Goal: Check status

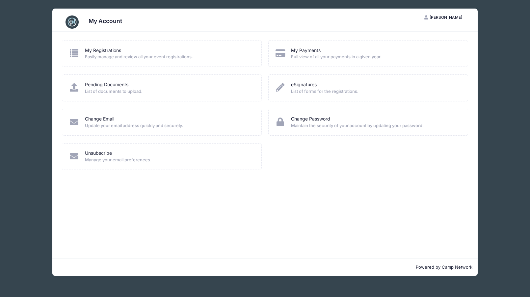
click at [214, 124] on span "Update your email address quickly and securely." at bounding box center [169, 125] width 168 height 7
click at [117, 48] on link "My Registrations" at bounding box center [103, 50] width 36 height 7
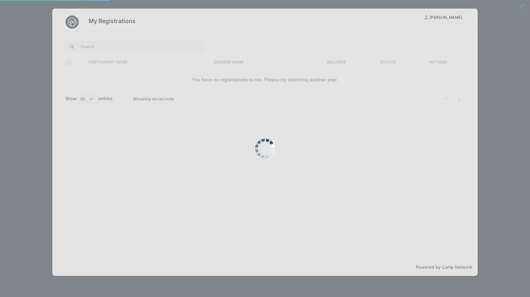
select select "50"
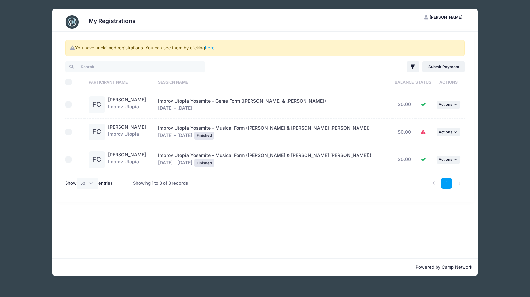
click at [97, 106] on div "FC" at bounding box center [97, 104] width 16 height 16
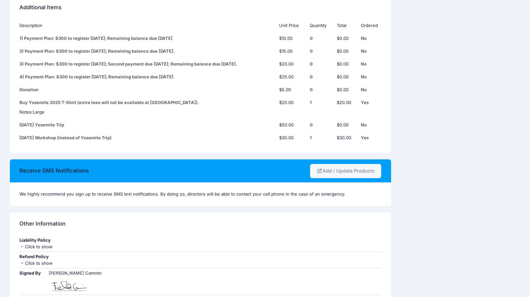
scroll to position [922, 0]
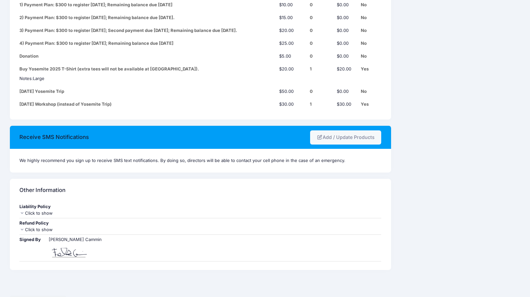
click at [23, 228] on icon at bounding box center [21, 230] width 5 height 4
